Goal: Transaction & Acquisition: Purchase product/service

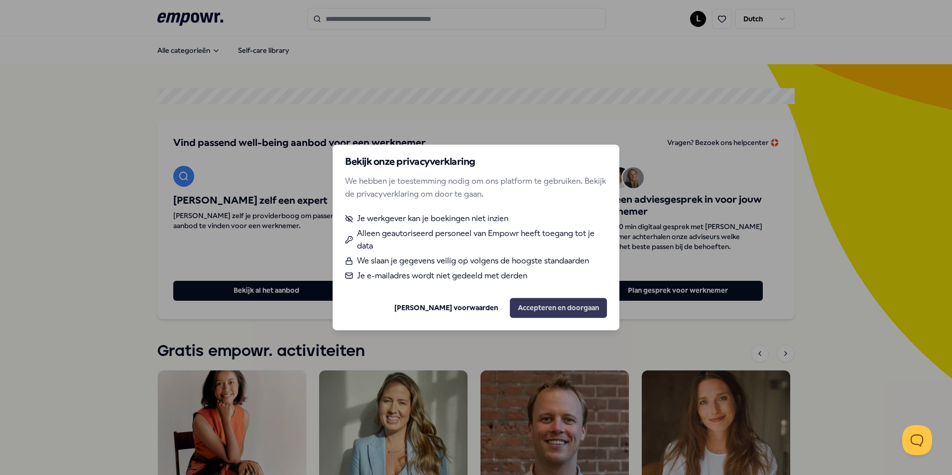
click at [573, 307] on button "Accepteren en doorgaan" at bounding box center [558, 308] width 97 height 20
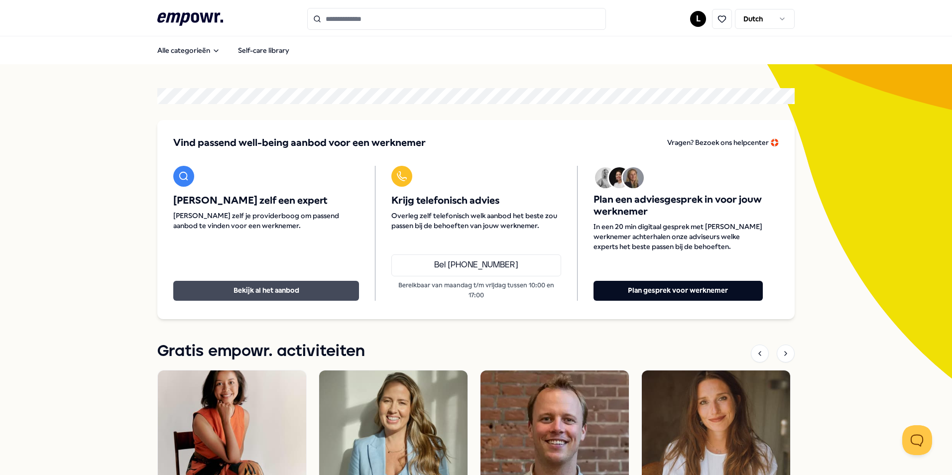
click at [264, 292] on button "Bekijk al het aanbod" at bounding box center [266, 291] width 186 height 20
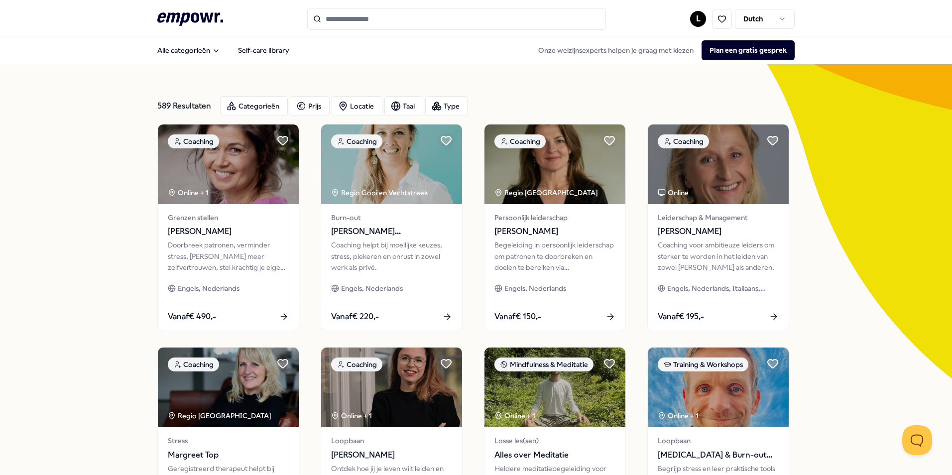
click at [384, 17] on input "Search for products, categories or subcategories" at bounding box center [456, 19] width 299 height 22
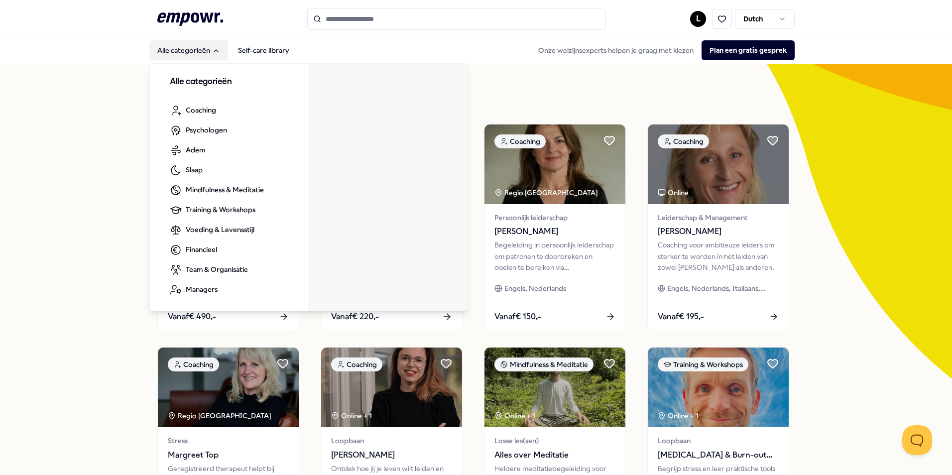
click at [212, 49] on icon "Main" at bounding box center [216, 51] width 8 height 8
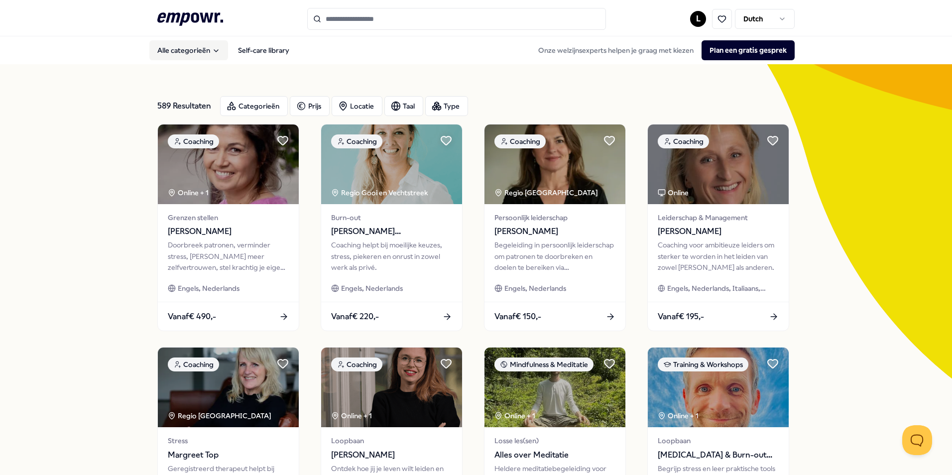
click at [212, 49] on icon "Main" at bounding box center [216, 51] width 8 height 8
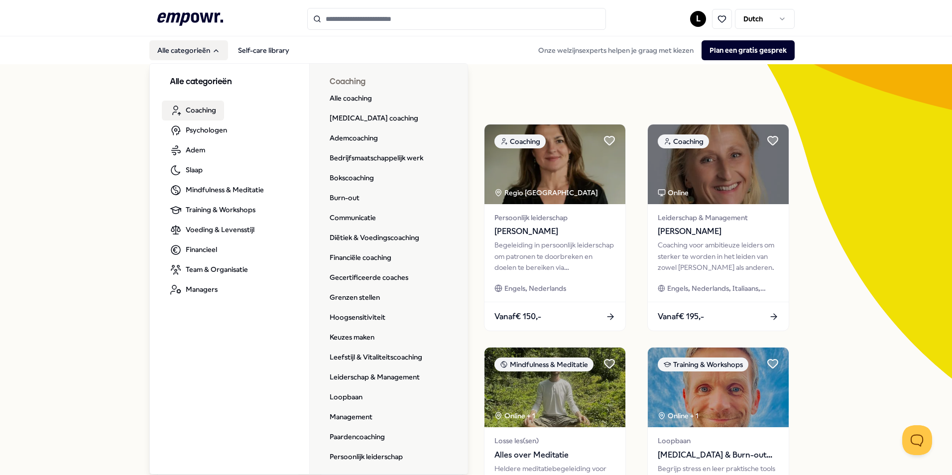
click at [209, 111] on span "Coaching" at bounding box center [201, 110] width 30 height 11
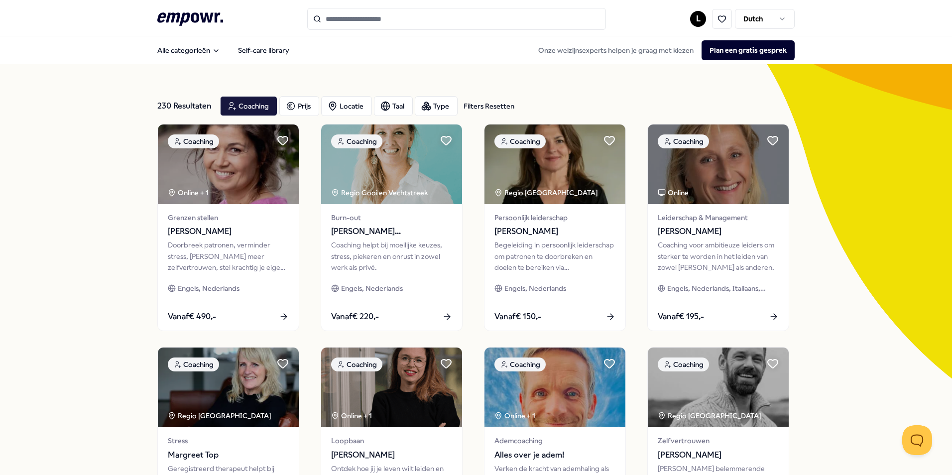
click at [354, 15] on input "Search for products, categories or subcategories" at bounding box center [456, 19] width 299 height 22
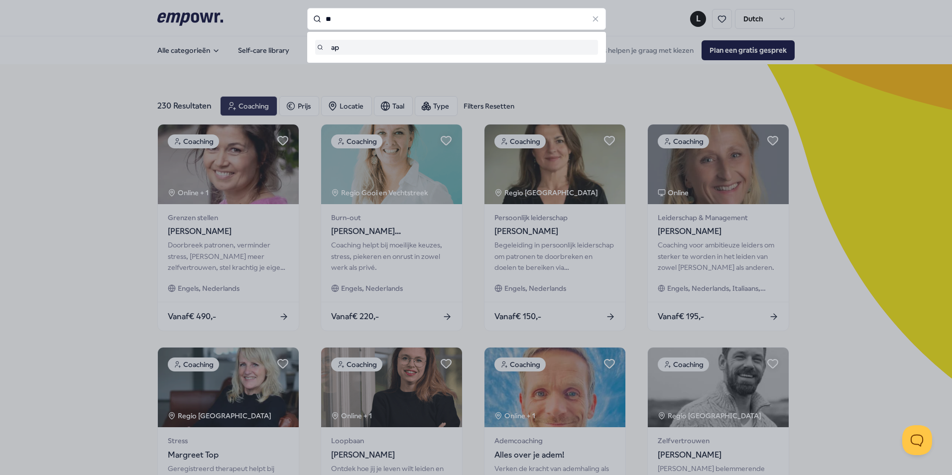
type input "*"
type input "******"
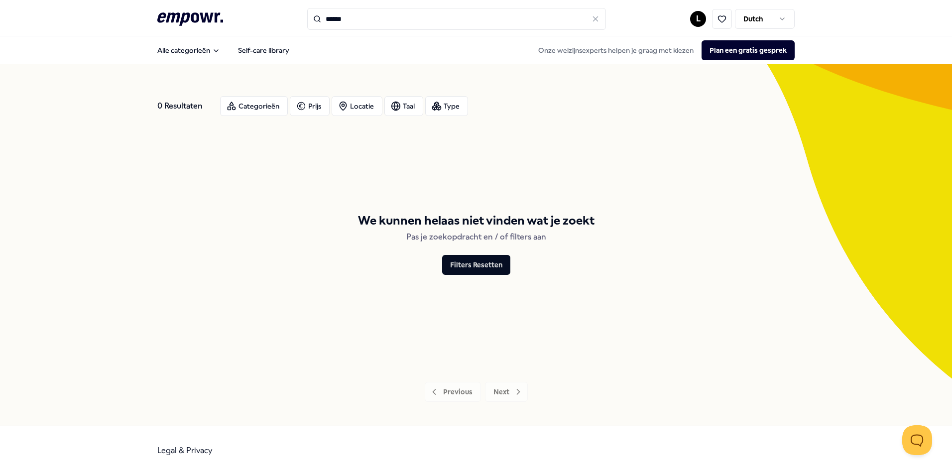
click at [596, 20] on icon at bounding box center [595, 18] width 9 height 9
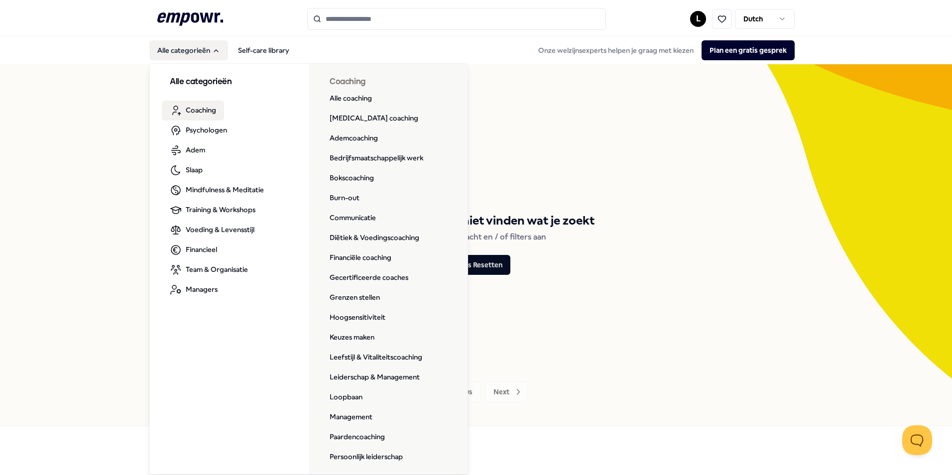
click at [203, 111] on span "Coaching" at bounding box center [201, 110] width 30 height 11
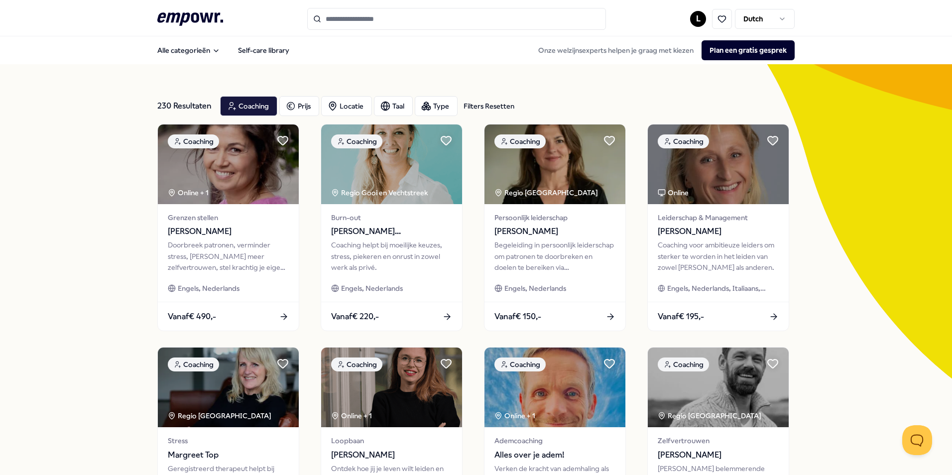
click at [411, 55] on div "Alle categorieën Self-care library Onze welzijnsexperts helpen je graag met kie…" at bounding box center [475, 50] width 637 height 24
click at [362, 50] on div "Alle categorieën Self-care library Onze welzijnsexperts helpen je graag met kie…" at bounding box center [475, 50] width 637 height 24
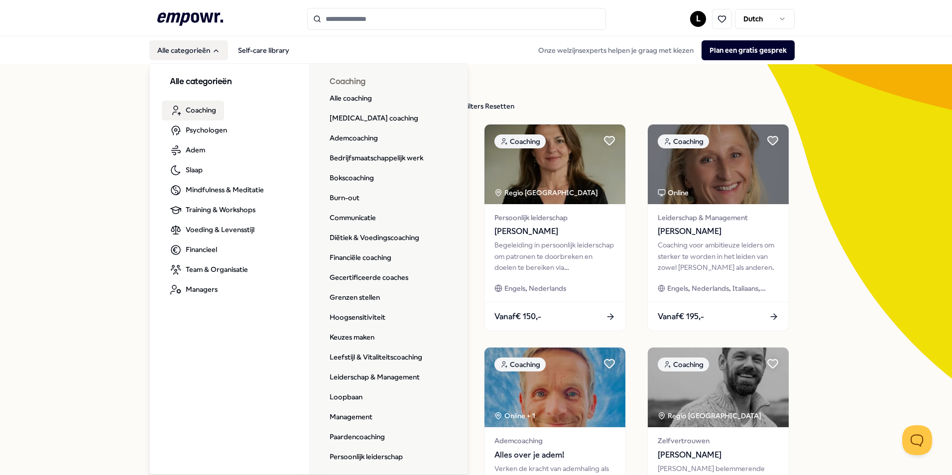
click at [203, 113] on span "Coaching" at bounding box center [201, 110] width 30 height 11
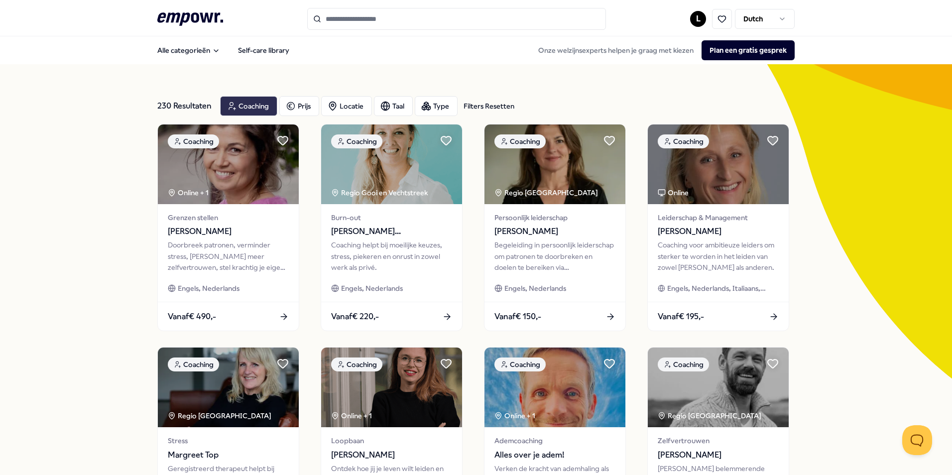
click at [257, 108] on div "Coaching" at bounding box center [248, 106] width 57 height 20
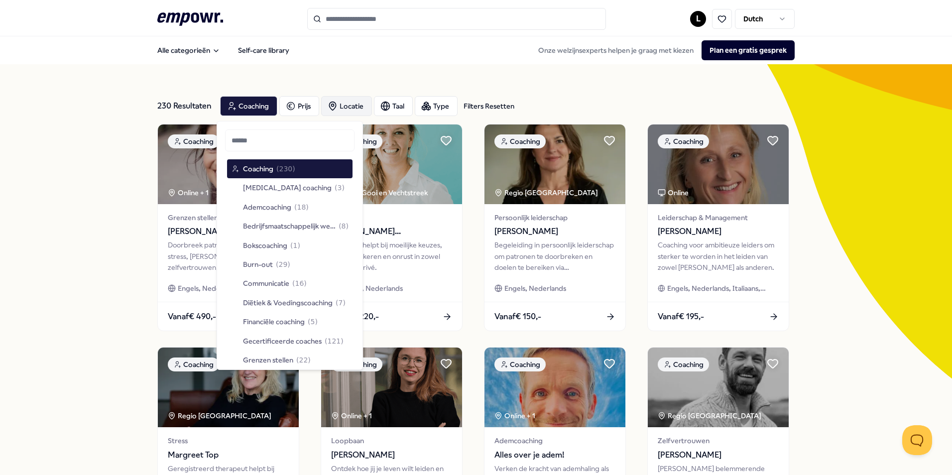
click at [351, 109] on div "Locatie" at bounding box center [346, 106] width 51 height 20
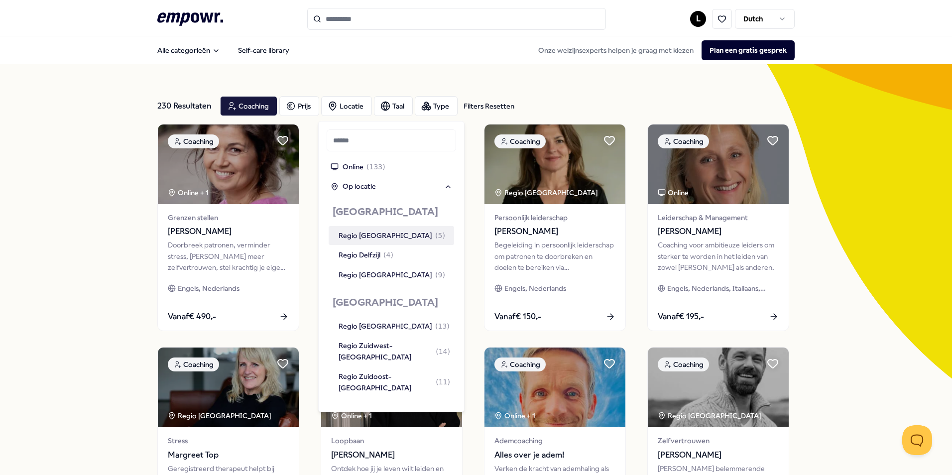
click at [358, 139] on input "text" at bounding box center [391, 140] width 129 height 22
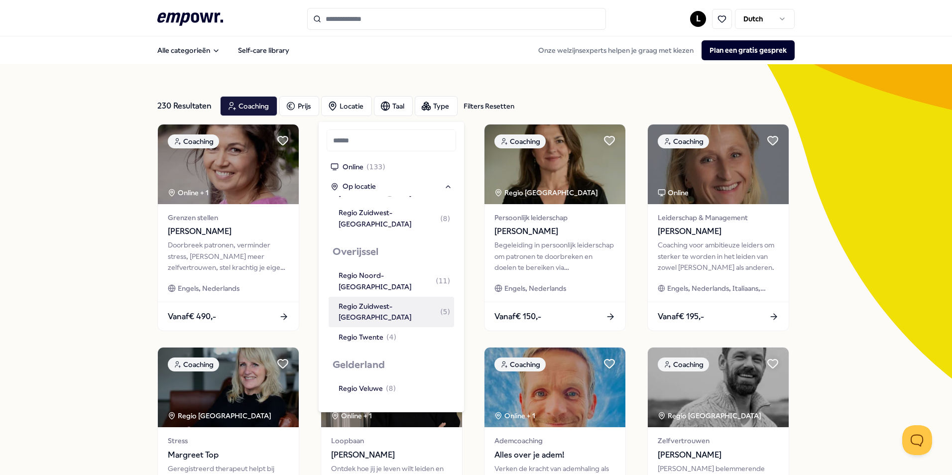
scroll to position [299, 0]
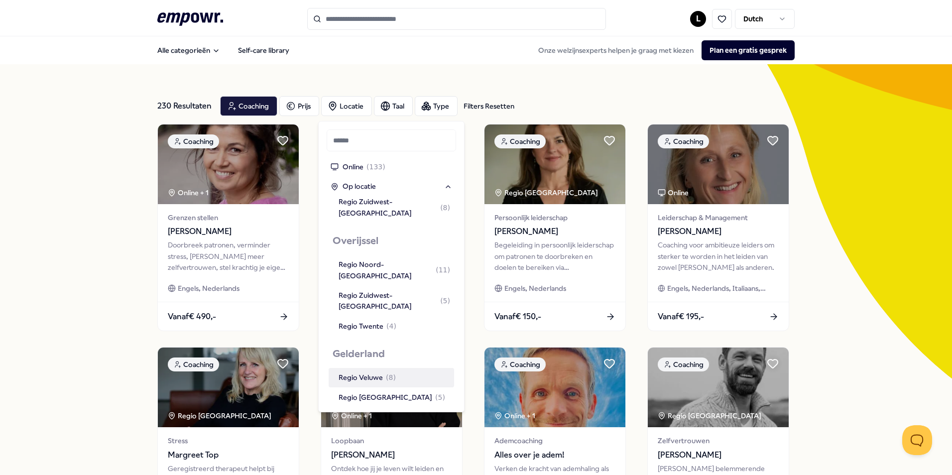
click at [370, 372] on div "Regio Veluwe ( 8 )" at bounding box center [367, 377] width 57 height 11
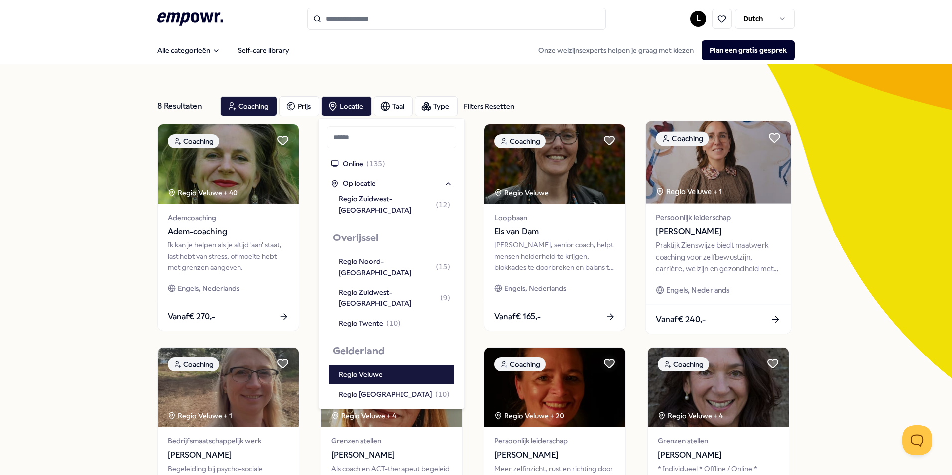
click at [777, 316] on div "Vanaf € 240,-" at bounding box center [718, 318] width 145 height 29
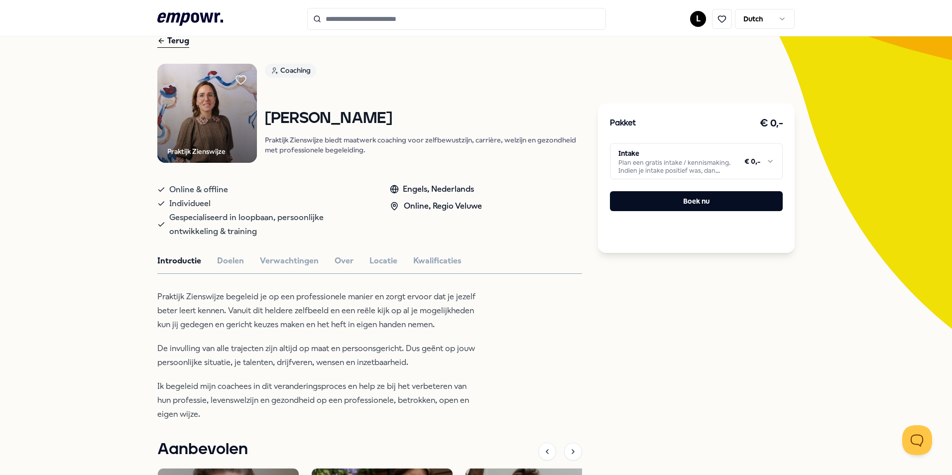
scroll to position [100, 0]
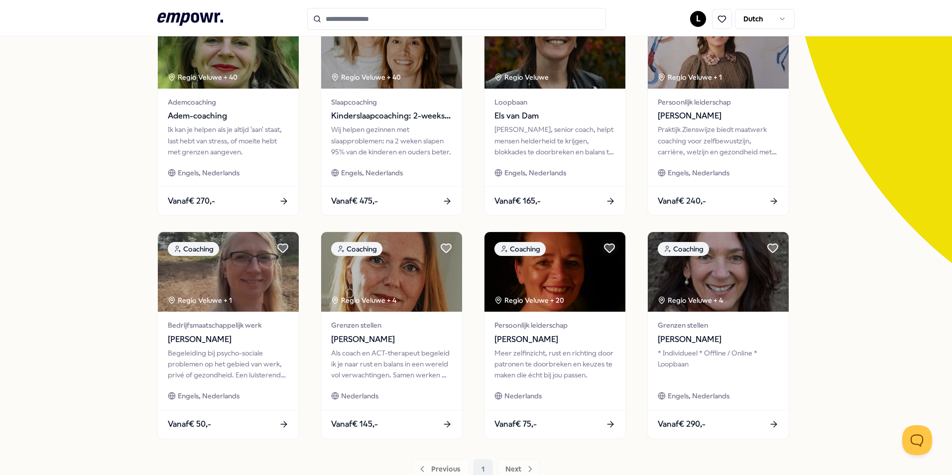
scroll to position [100, 0]
